Goal: Navigation & Orientation: Find specific page/section

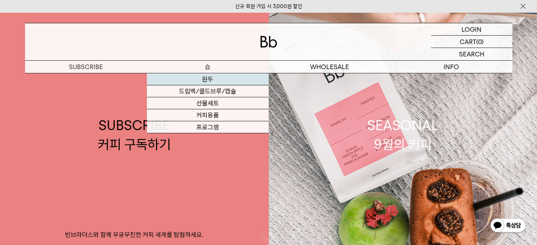
click at [211, 79] on link "원두" at bounding box center [208, 79] width 122 height 12
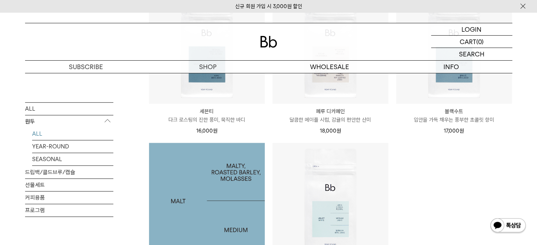
scroll to position [742, 0]
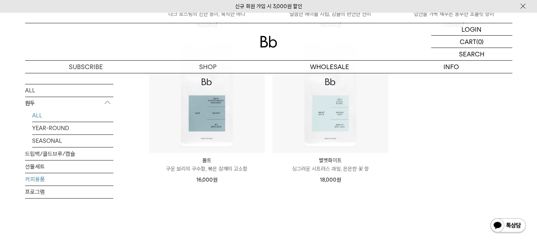
click at [41, 173] on link "커피용품" at bounding box center [69, 179] width 88 height 12
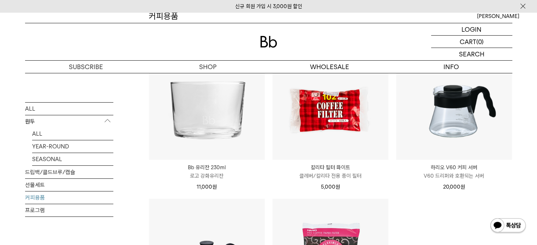
scroll to position [71, 0]
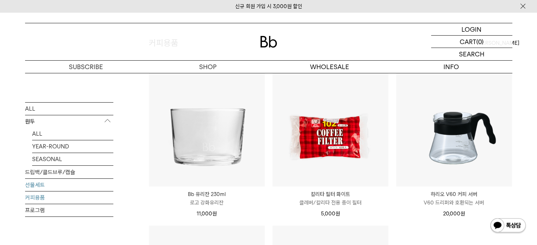
click at [45, 184] on link "선물세트" at bounding box center [69, 185] width 88 height 12
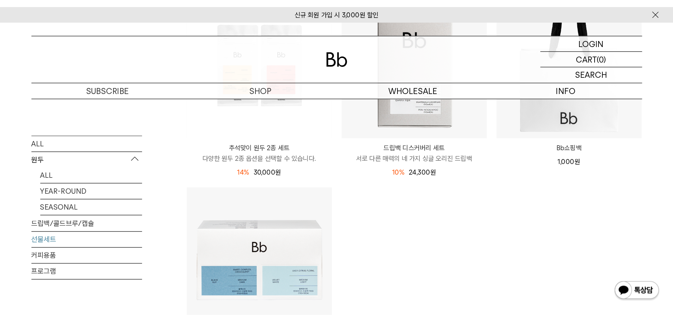
scroll to position [212, 0]
